Goal: Task Accomplishment & Management: Manage account settings

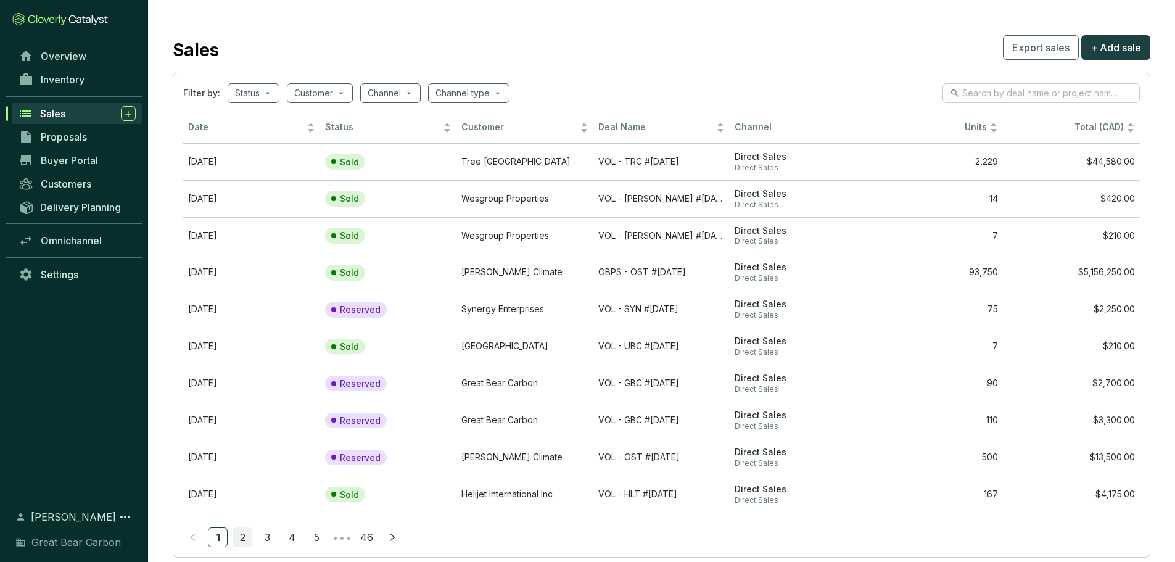
click at [243, 535] on link "2" at bounding box center [242, 537] width 19 height 19
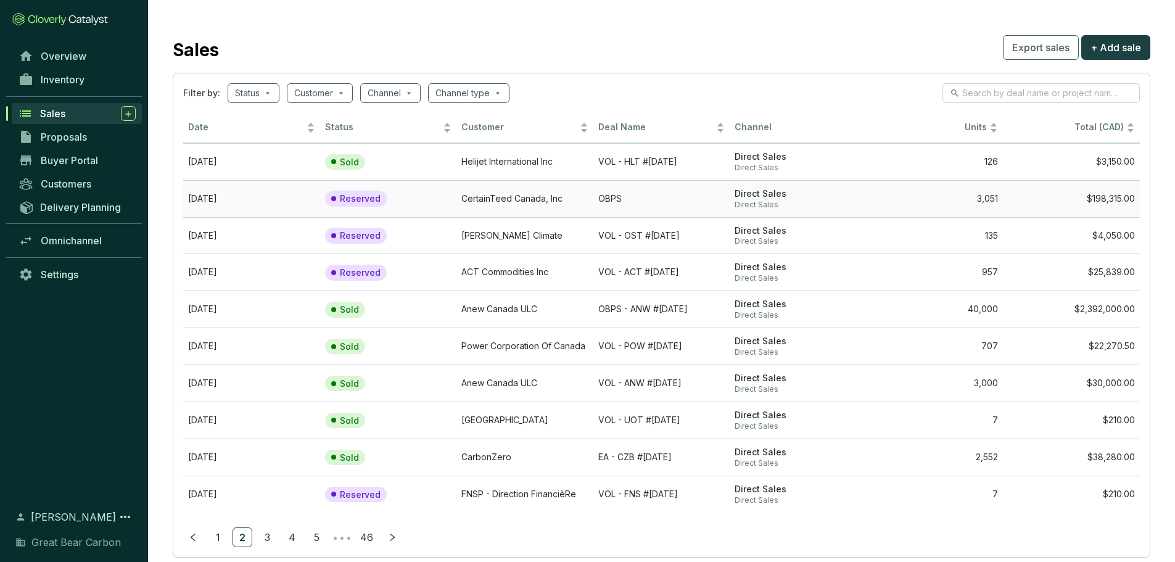
click at [570, 192] on td "CertainTeed Canada, Inc" at bounding box center [524, 198] width 137 height 37
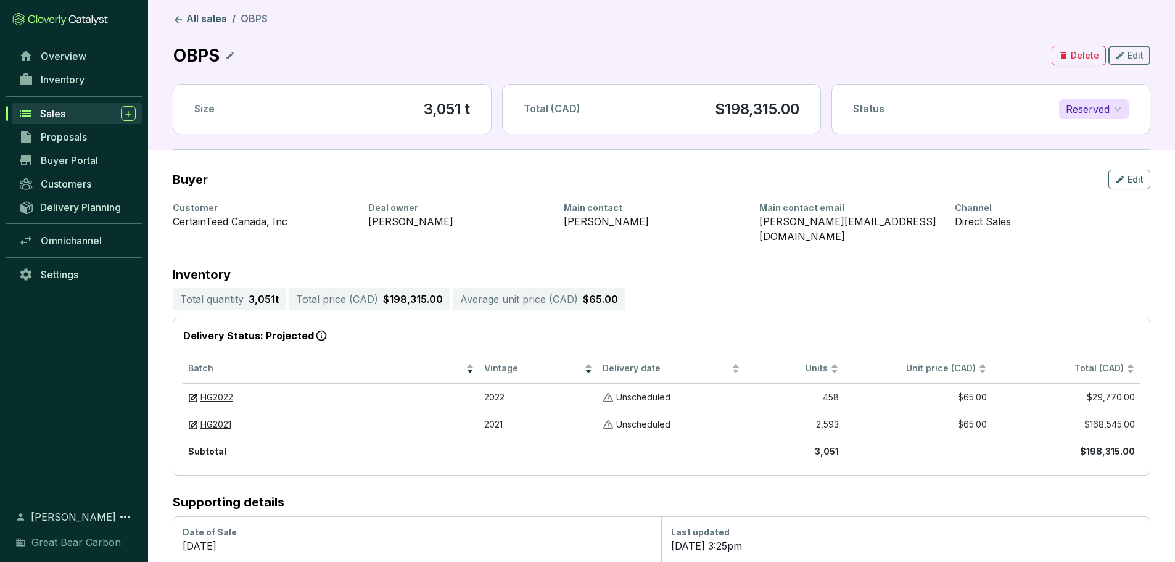
click at [1131, 53] on span "Edit" at bounding box center [1135, 55] width 16 height 12
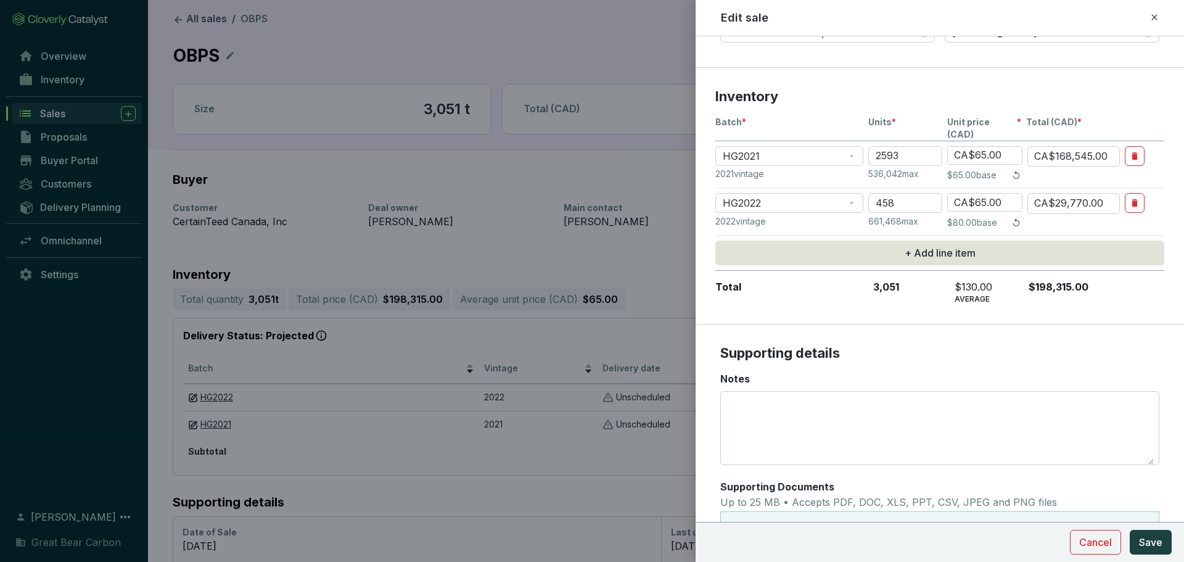
scroll to position [185, 0]
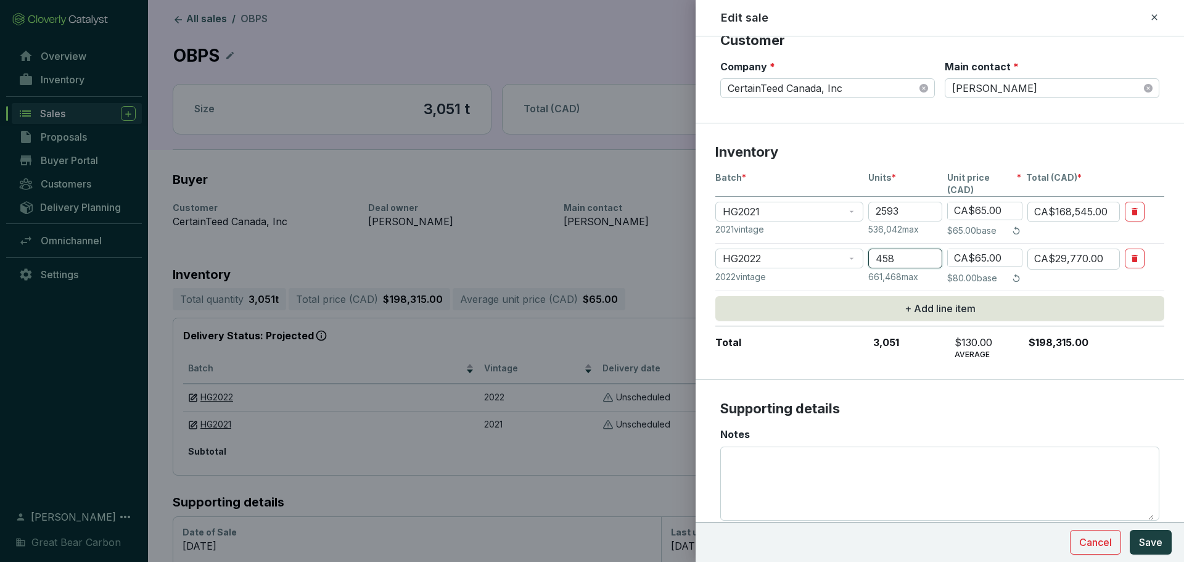
click at [907, 250] on input "458" at bounding box center [905, 259] width 74 height 20
type input "45"
type input "CA$2,925.00"
type input "4"
type input "CA$260.00"
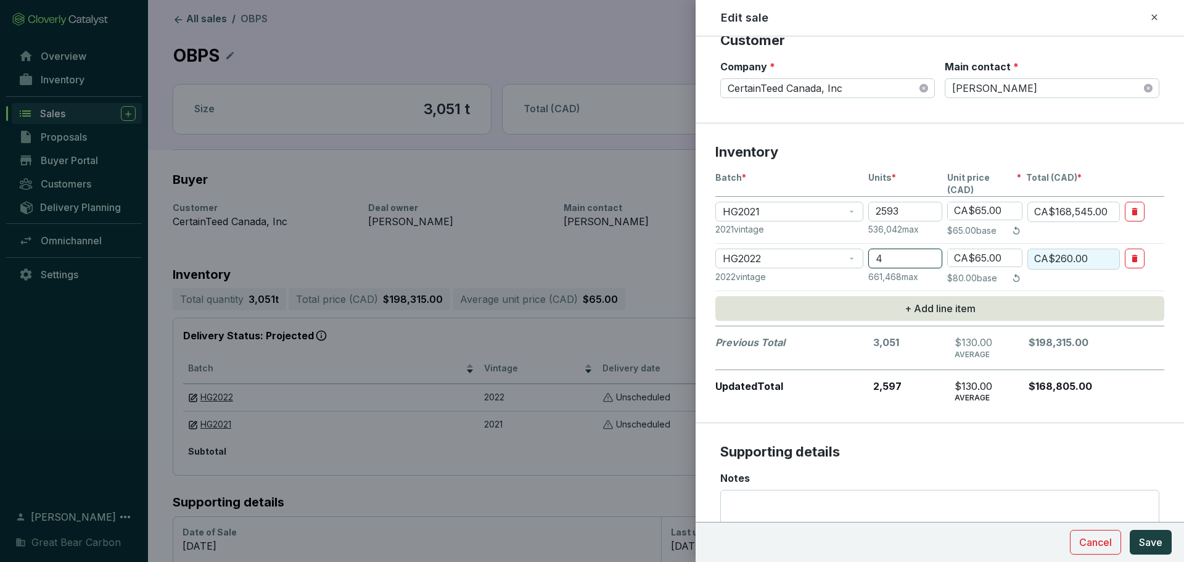
type input "CA$0.00"
type input "4"
type input "CA$260.00"
type input "41"
type input "CA$2,665.00"
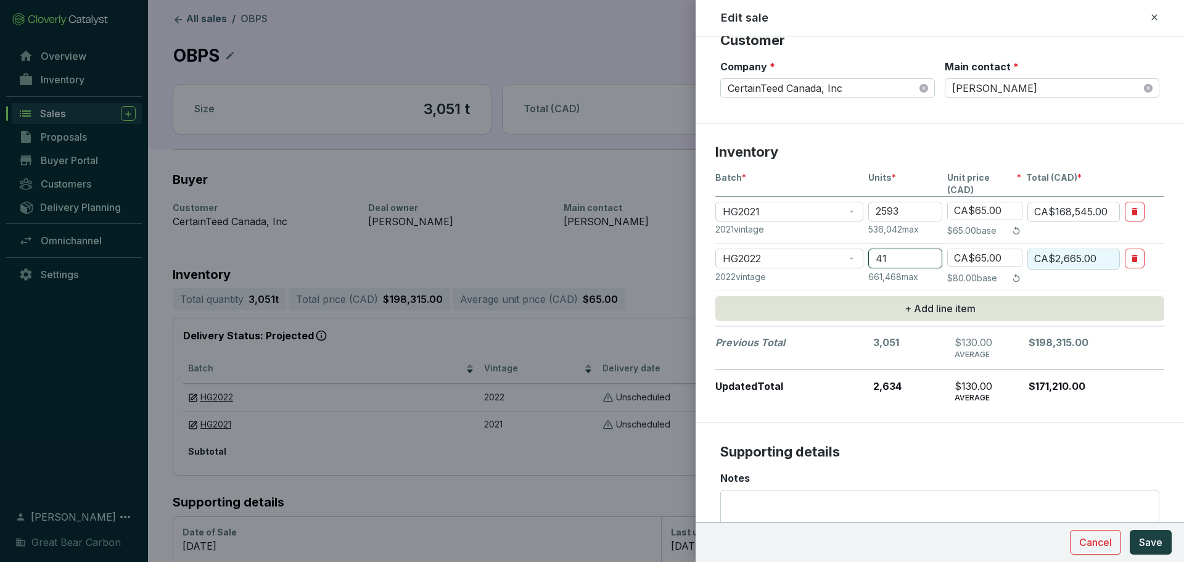
type input "412"
type input "CA$26,780.00"
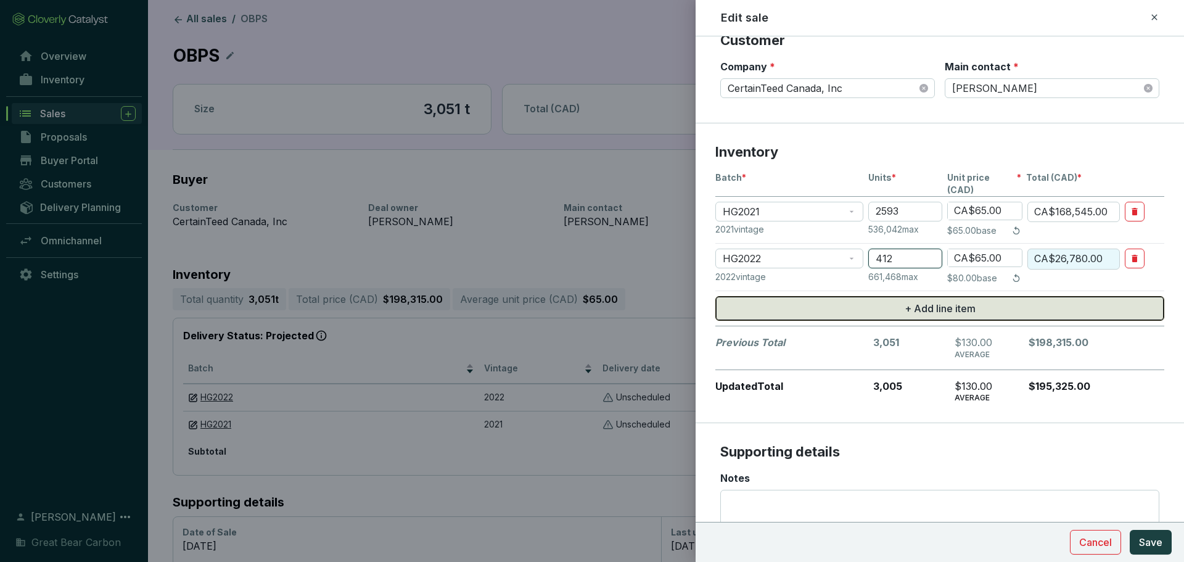
type input "412"
click at [928, 301] on span "+ Add line item" at bounding box center [940, 308] width 71 height 15
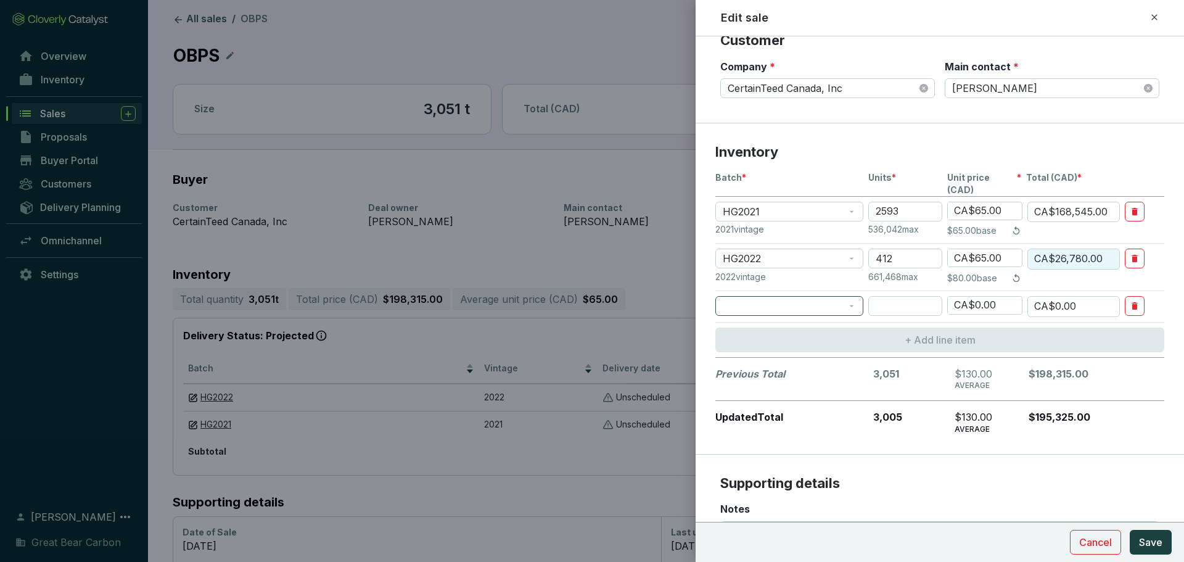
click at [814, 297] on span at bounding box center [789, 306] width 133 height 19
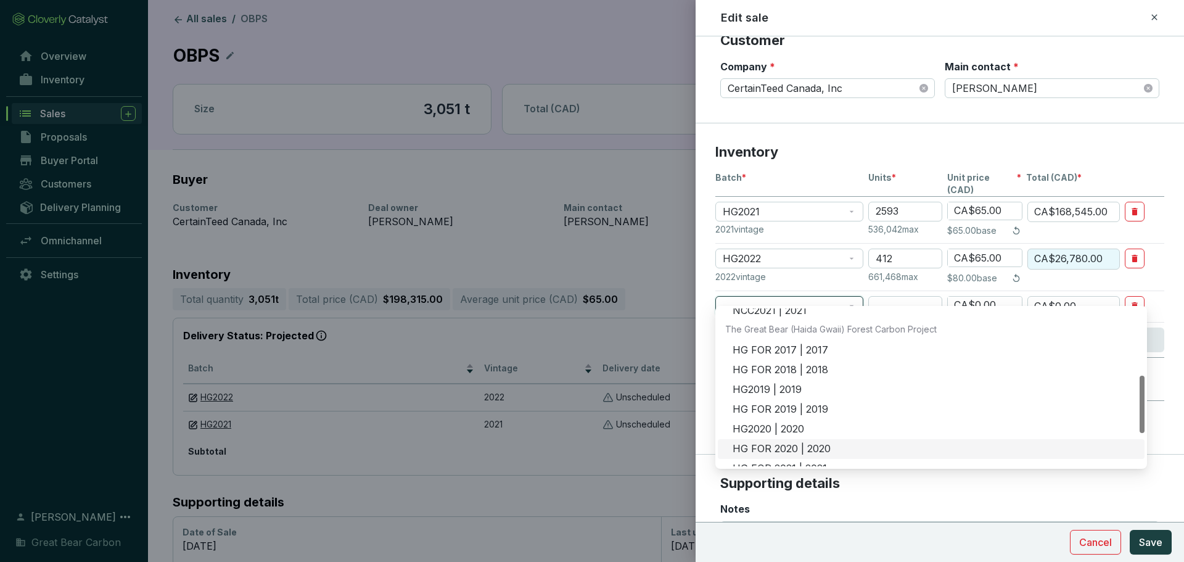
scroll to position [276, 0]
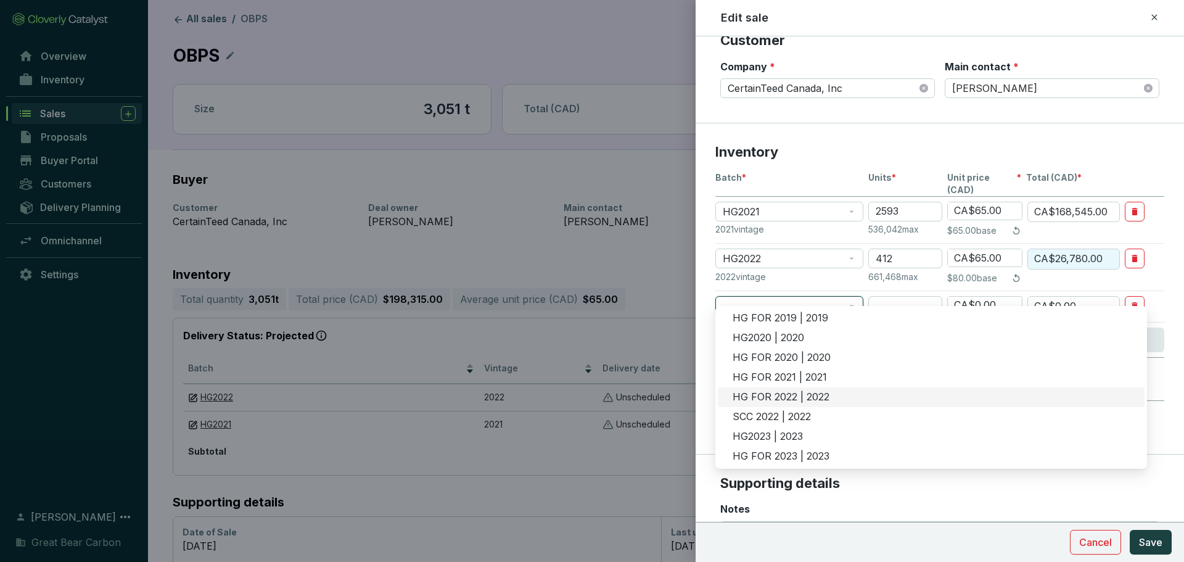
click at [777, 405] on div "HG FOR 2022 | 2022" at bounding box center [931, 397] width 427 height 20
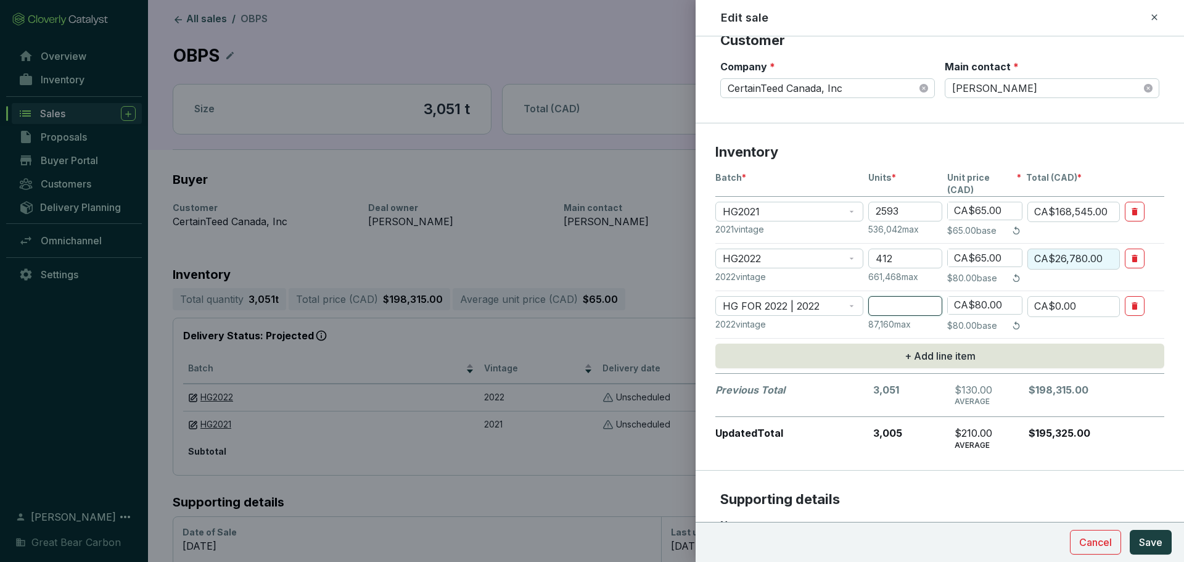
click at [889, 297] on input "number" at bounding box center [905, 306] width 74 height 20
type input "4"
type input "CA$320.00"
type input "46"
type input "CA$3,680.00"
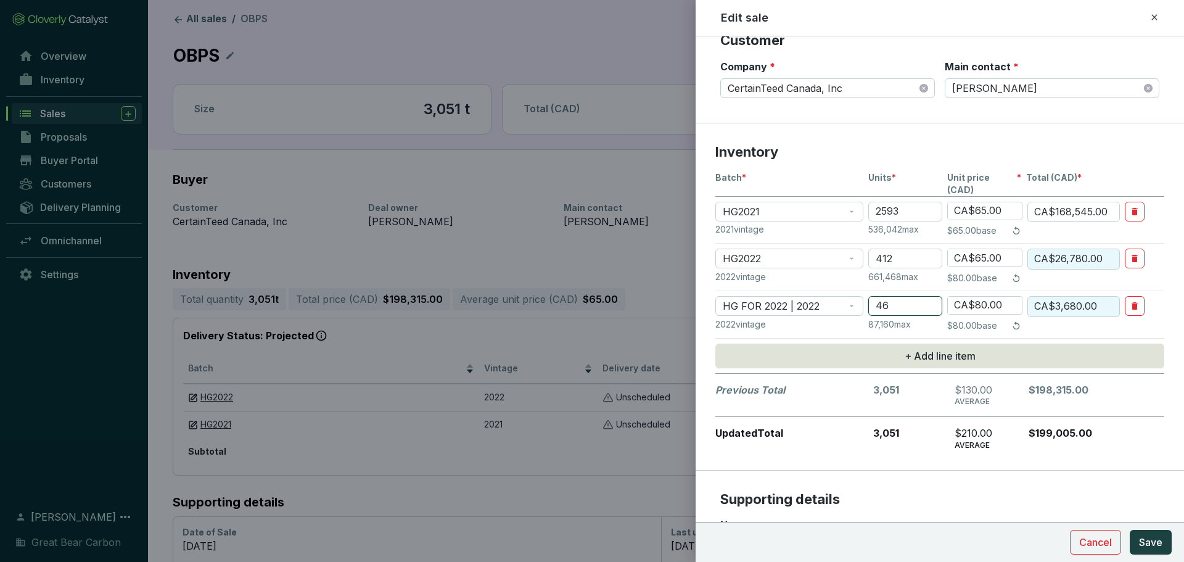
type input "46"
click at [996, 297] on input "CA$80.00" at bounding box center [985, 305] width 74 height 17
type input "CA$8.00"
type input "CA$368.00"
type input "CA$0"
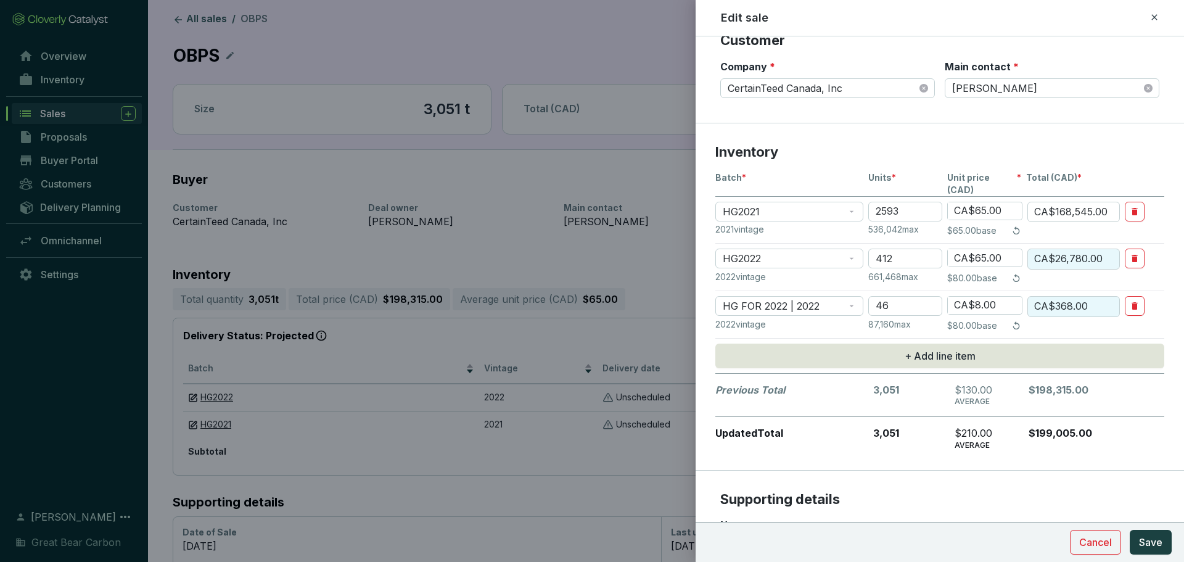
type input "CA$0.00"
type input "CA$6.00"
type input "CA$276.00"
type input "CA$65.00"
type input "CA$2,990.00"
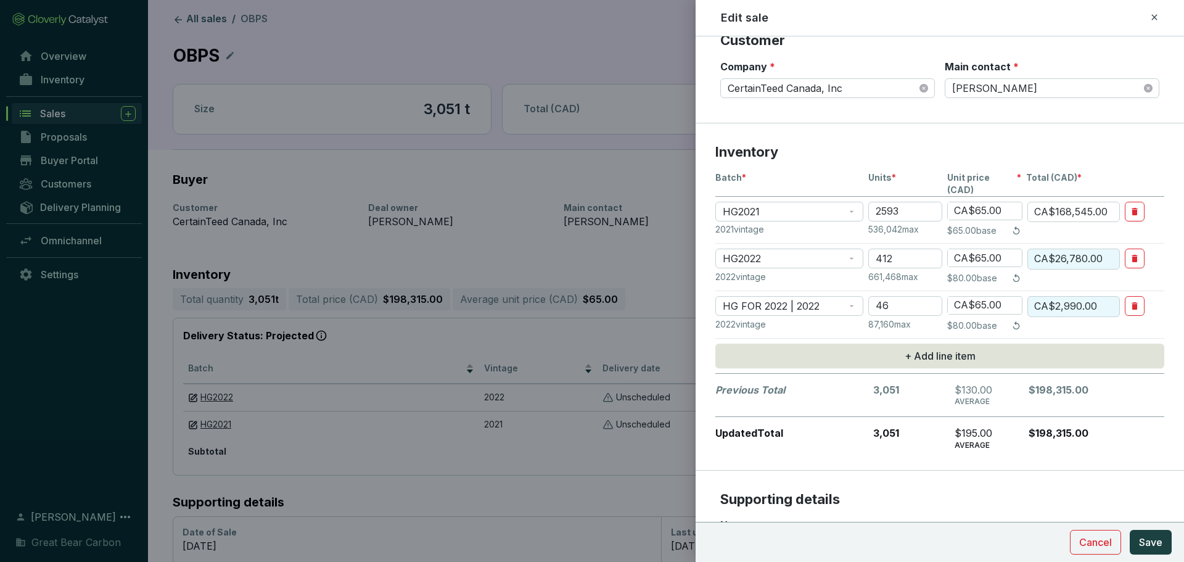
type input "CA$65.00"
click at [902, 202] on input "2593" at bounding box center [905, 212] width 74 height 20
type input "259"
type input "CA$16,835.00"
type input "2"
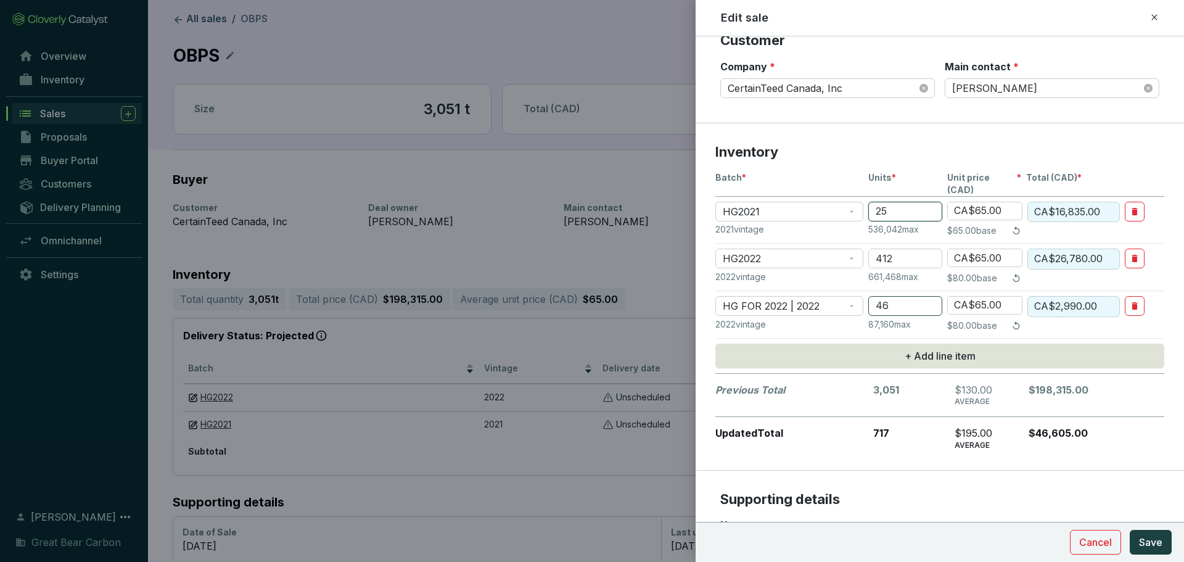
type input "CA$130.00"
type input "CA$0.00"
type input "2"
type input "CA$130.00"
type input "25"
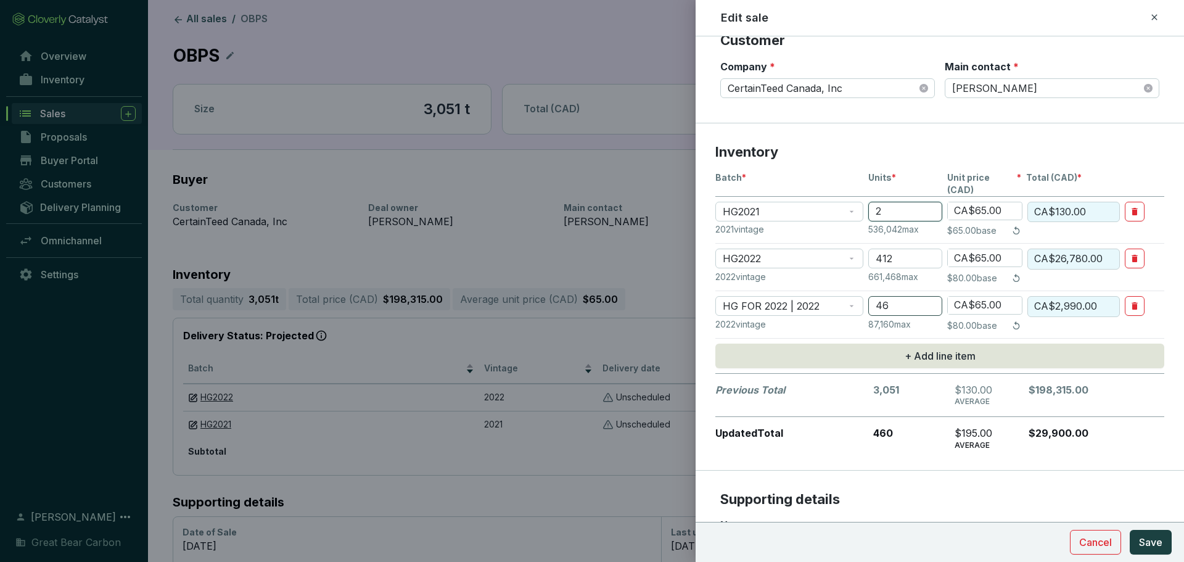
type input "CA$1,625.00"
type input "259"
type input "CA$16,835.00"
type input "2599"
type input "CA$168,935.00"
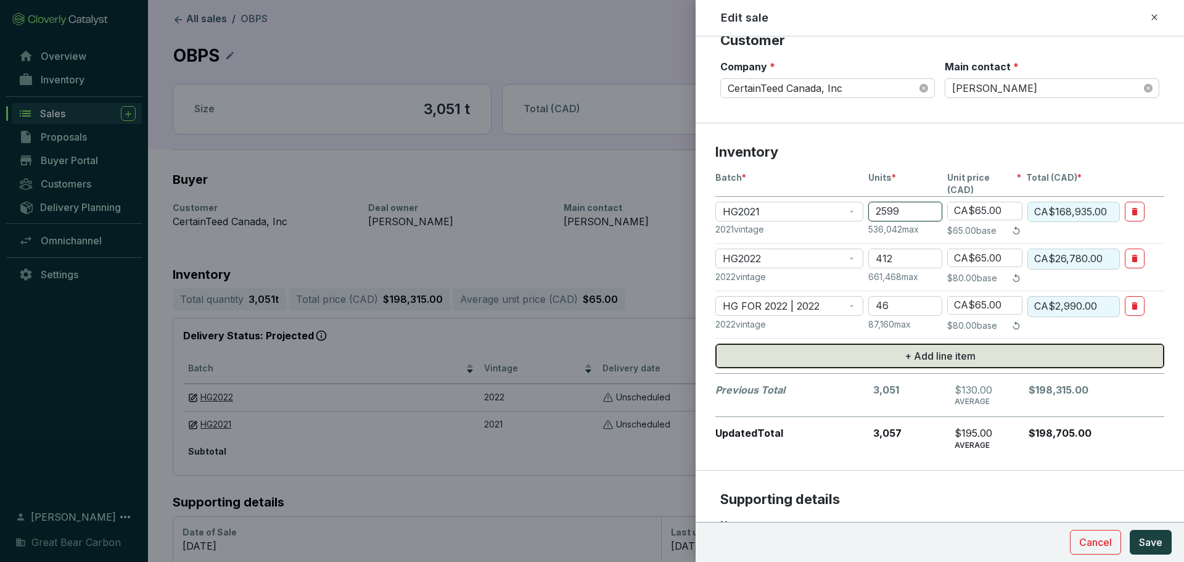
type input "2599"
click at [878, 344] on button "+ Add line item" at bounding box center [939, 356] width 449 height 25
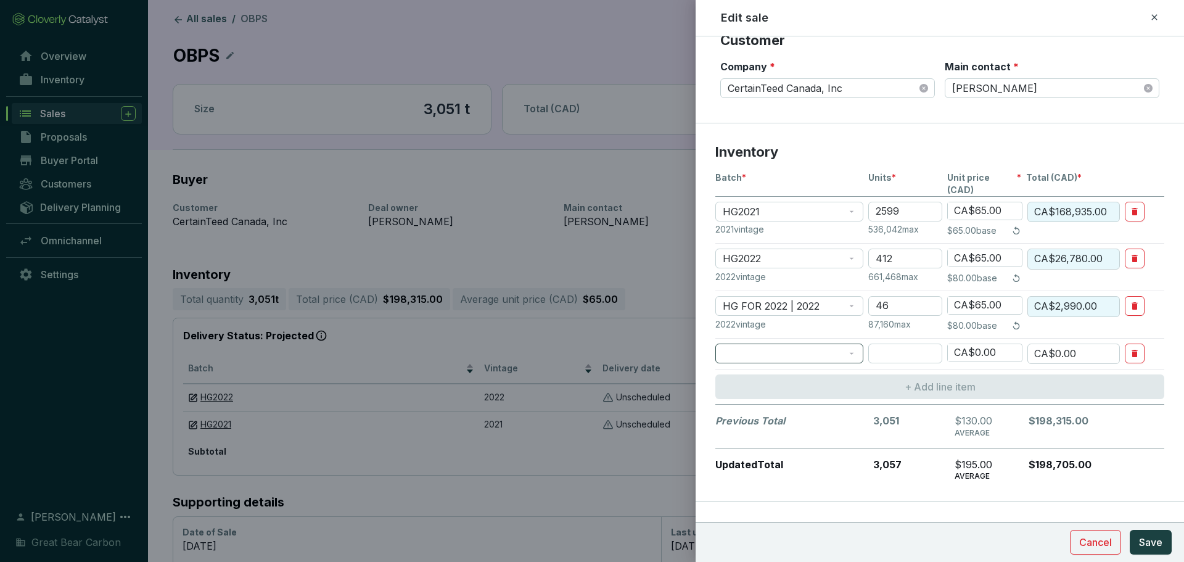
click at [796, 344] on span at bounding box center [789, 353] width 133 height 19
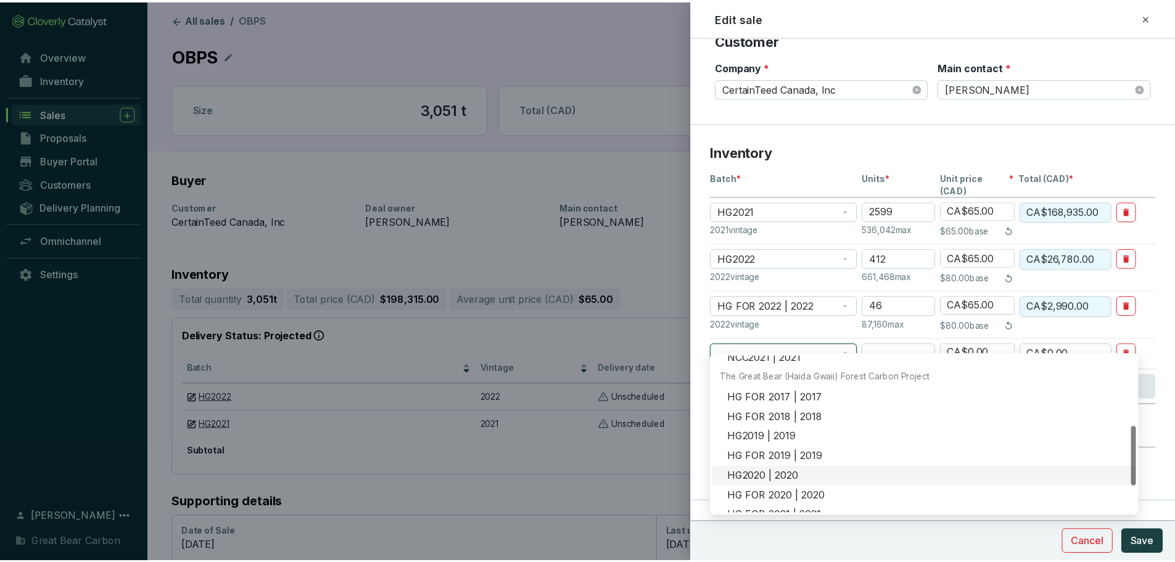
scroll to position [257, 0]
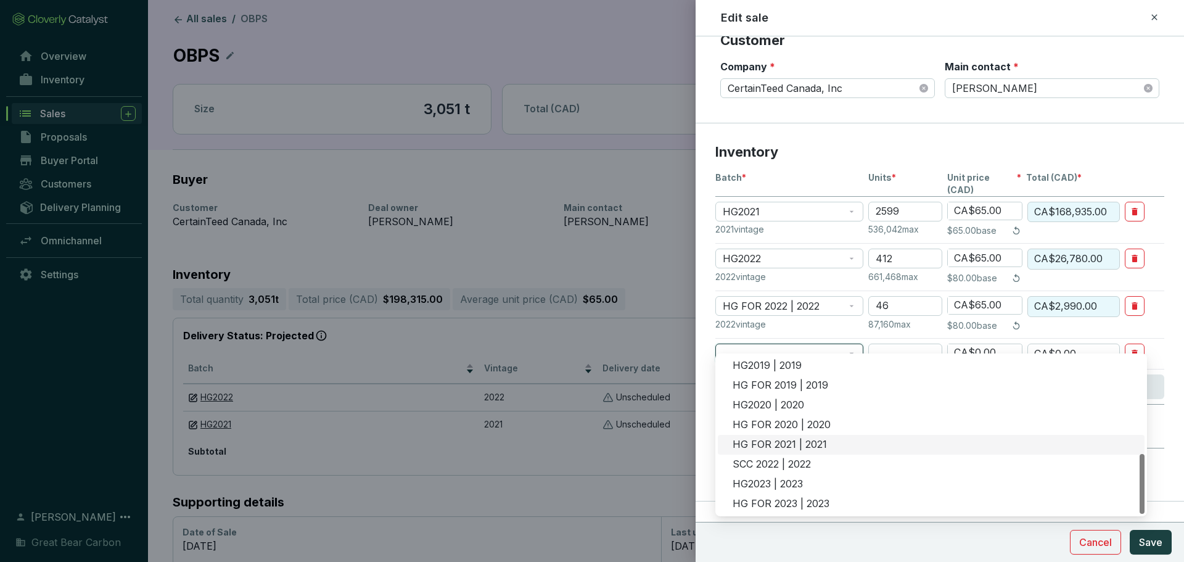
click at [776, 439] on div "HG FOR 2021 | 2021" at bounding box center [935, 445] width 405 height 14
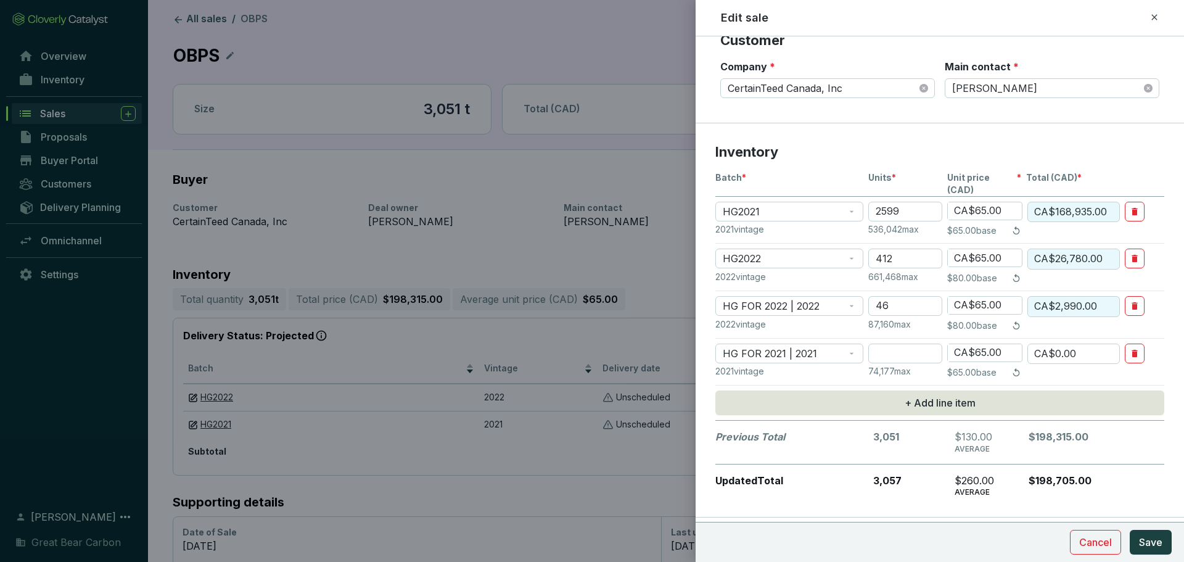
click at [895, 352] on section "HG FOR 2021 | 2021 CA$65.00 CA$0.00 2021 vintage 74,177 max $65.00 base" at bounding box center [939, 365] width 449 height 43
click at [894, 344] on input "number" at bounding box center [905, 354] width 74 height 20
type input "2"
type input "CA$130.00"
type input "28"
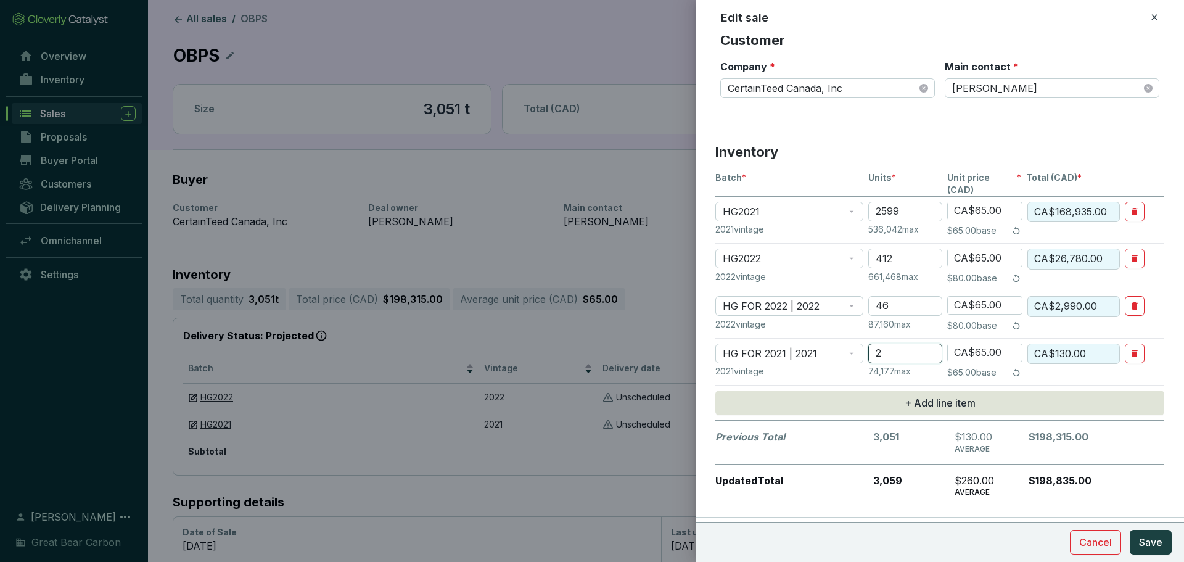
type input "CA$1,820.00"
type input "289"
type input "CA$18,785.00"
type input "289"
click at [1148, 537] on span "Save" at bounding box center [1150, 542] width 23 height 15
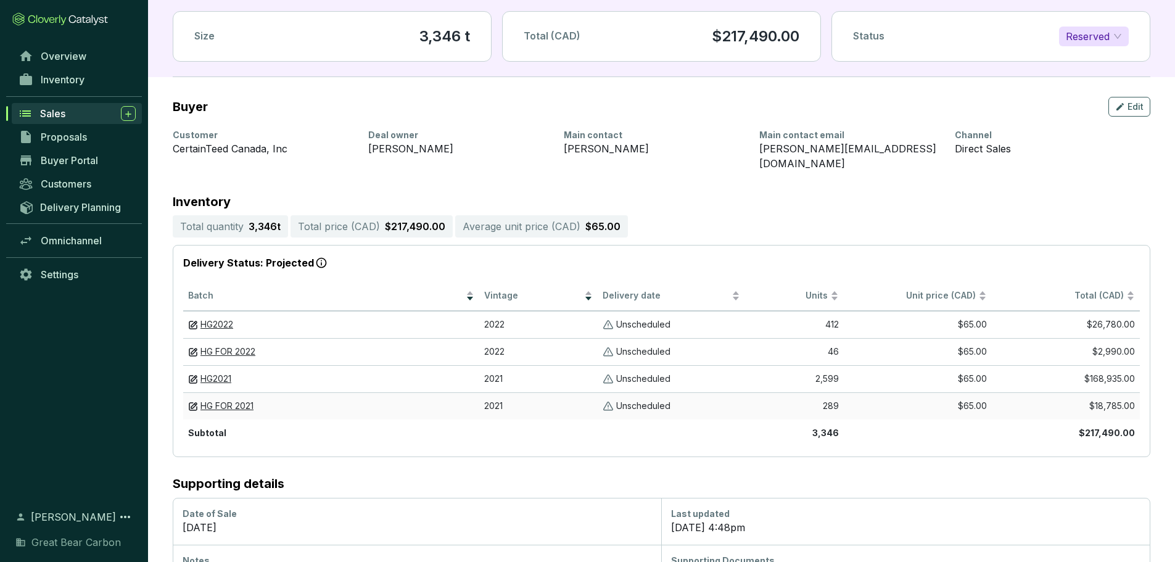
scroll to position [0, 0]
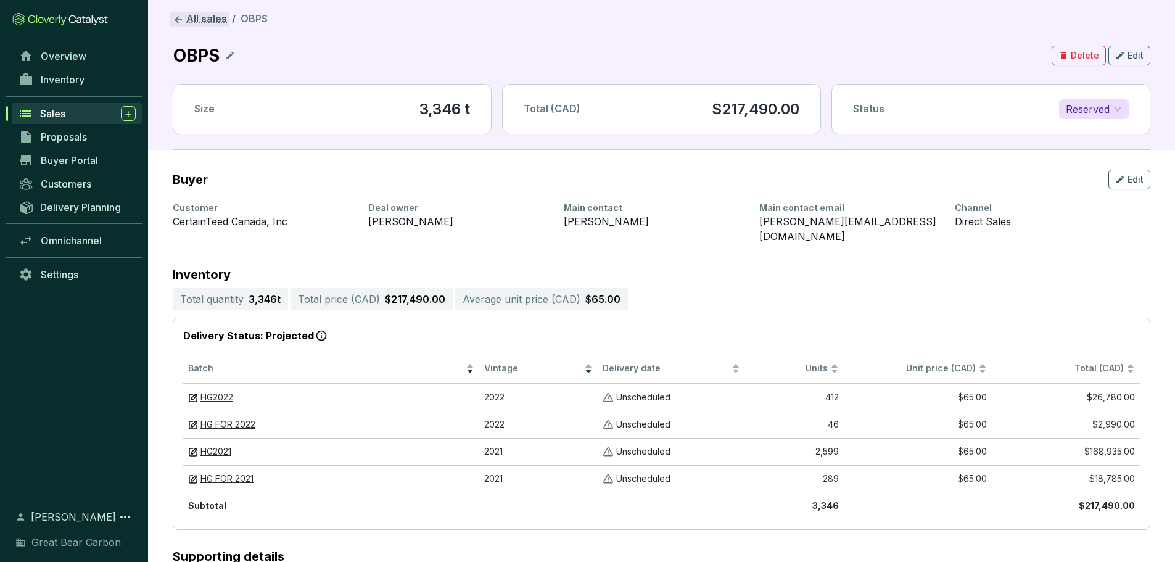
click at [197, 18] on link "All sales" at bounding box center [199, 19] width 59 height 15
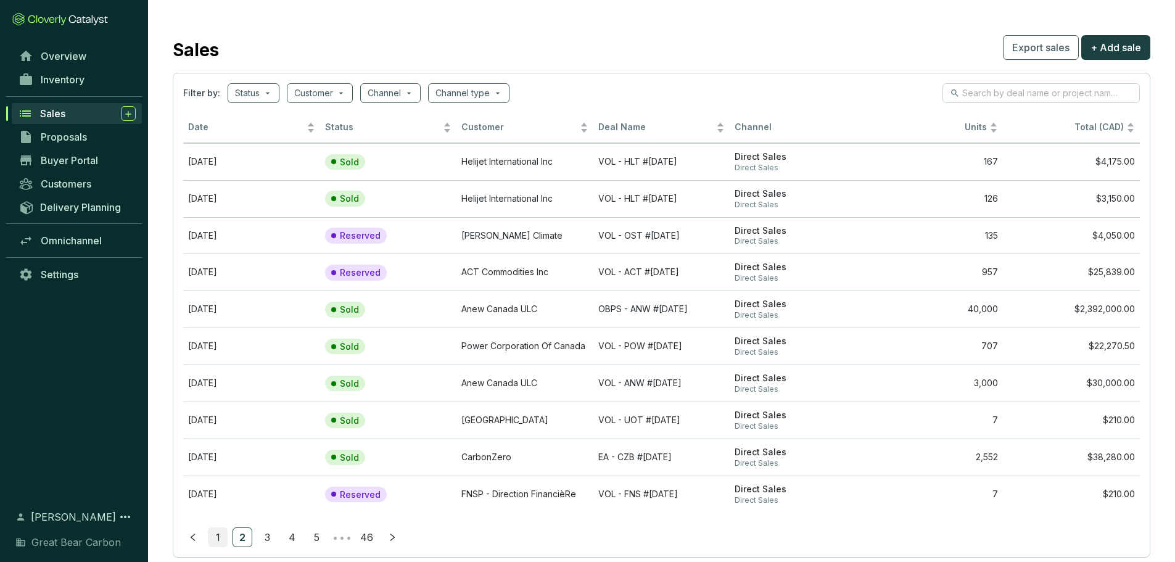
click at [226, 533] on link "1" at bounding box center [217, 537] width 19 height 19
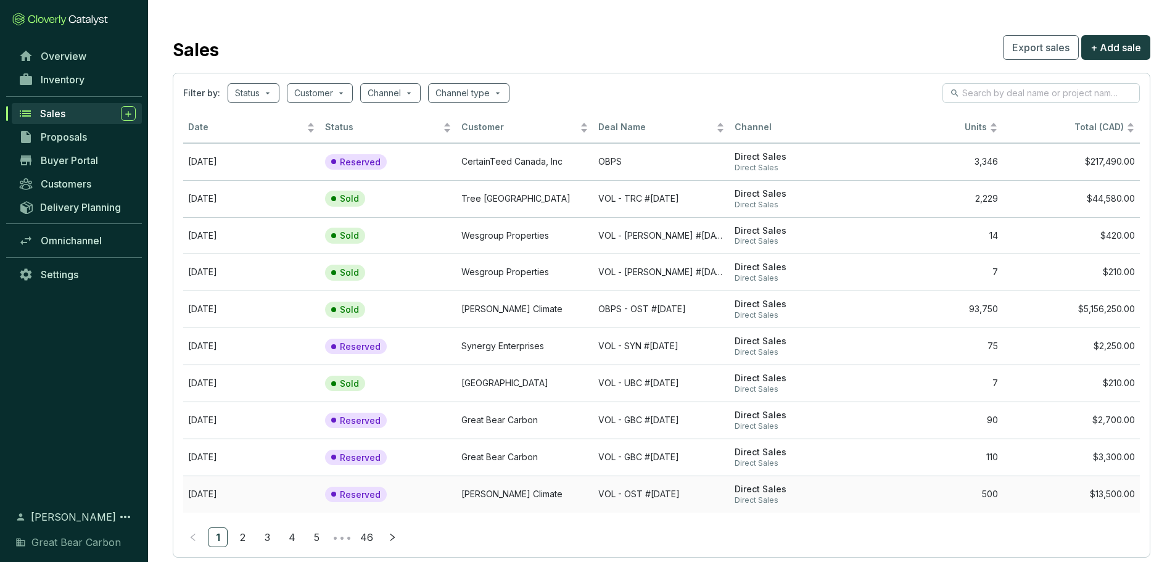
click at [606, 494] on td "VOL - OST #[DATE]" at bounding box center [661, 494] width 137 height 37
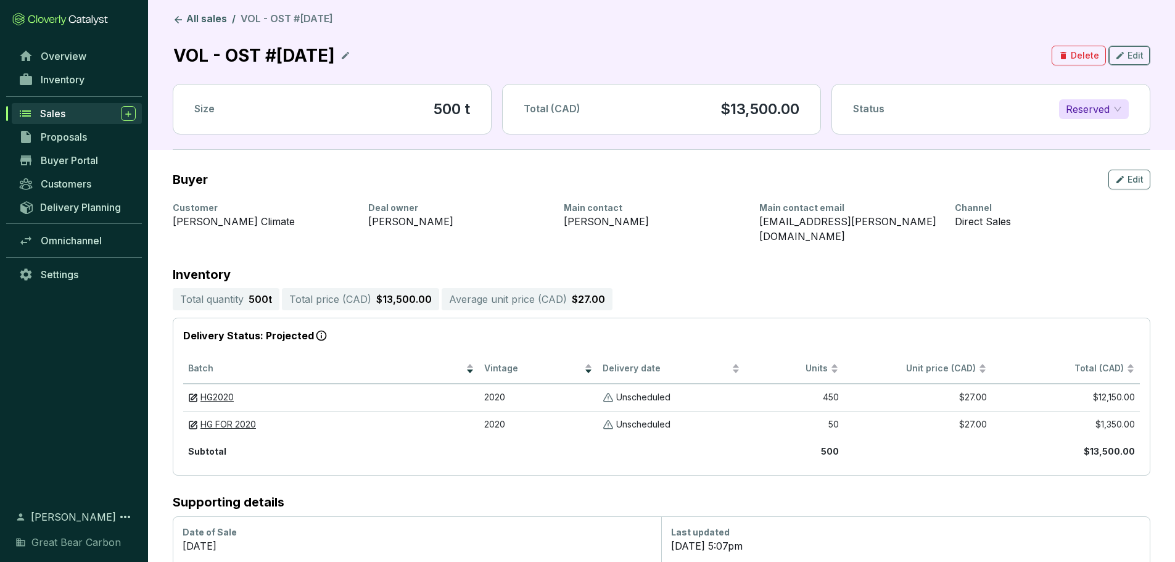
click at [1131, 56] on span "Edit" at bounding box center [1135, 55] width 16 height 12
